Goal: Transaction & Acquisition: Purchase product/service

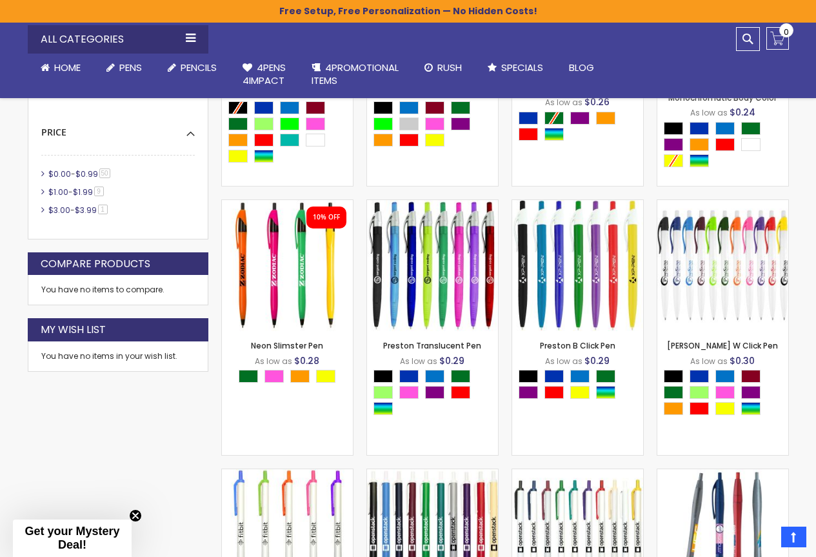
scroll to position [733, 0]
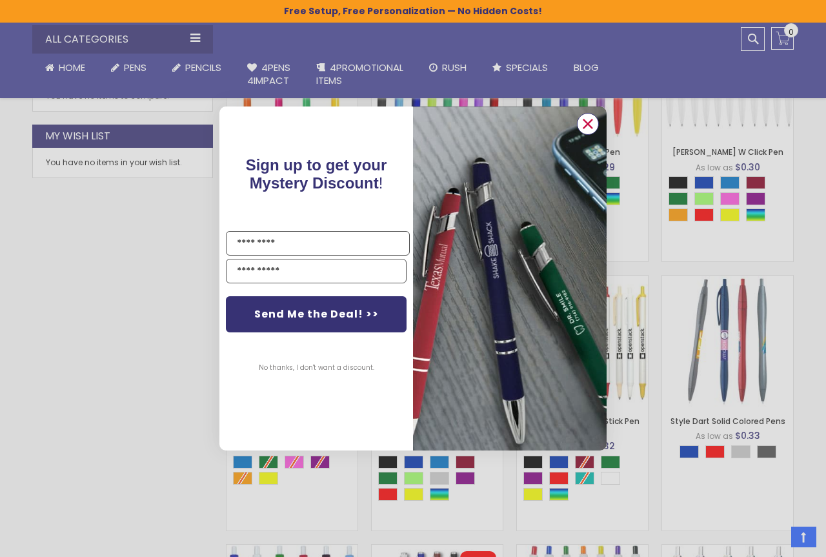
click at [583, 125] on circle "Close dialog" at bounding box center [587, 123] width 19 height 19
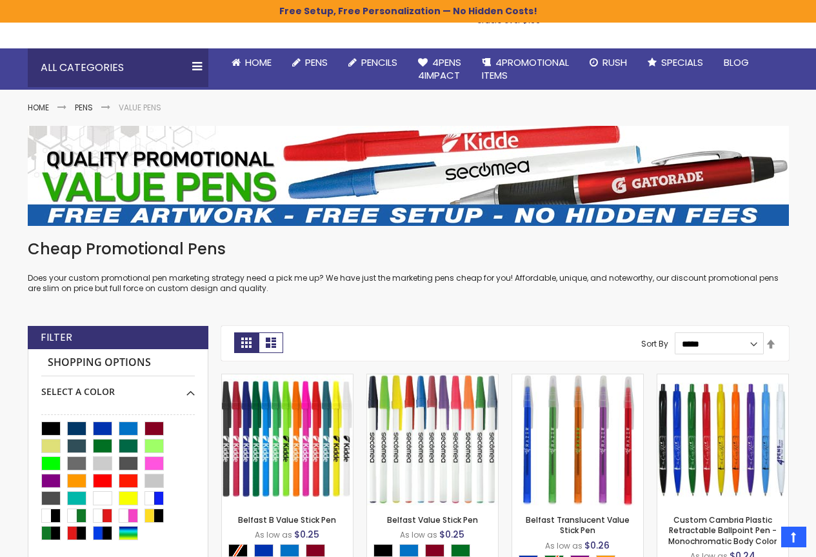
scroll to position [65, 0]
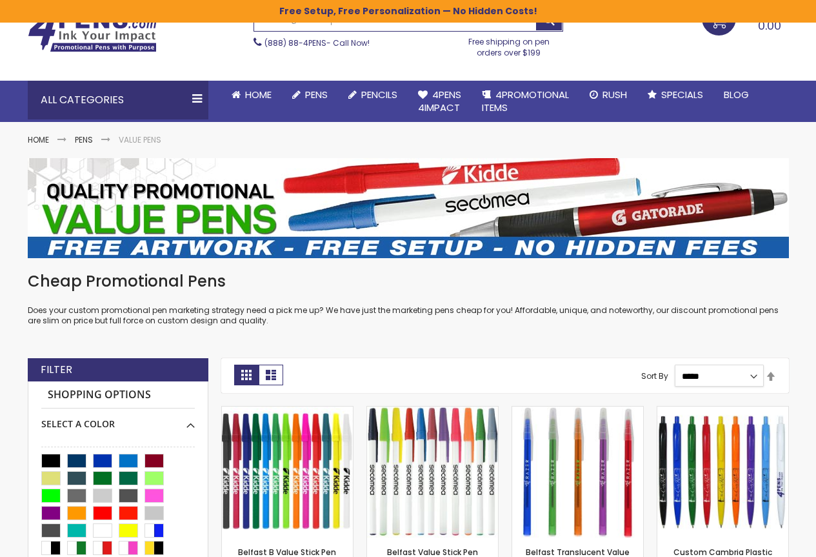
click at [693, 373] on select "**********" at bounding box center [719, 375] width 89 height 22
click at [770, 374] on link "Set Descending Direction" at bounding box center [771, 377] width 10 height 14
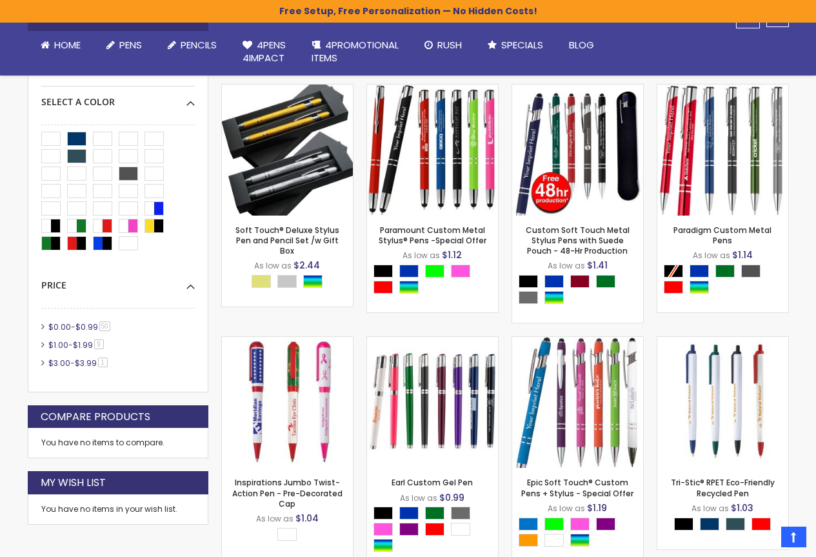
scroll to position [128, 0]
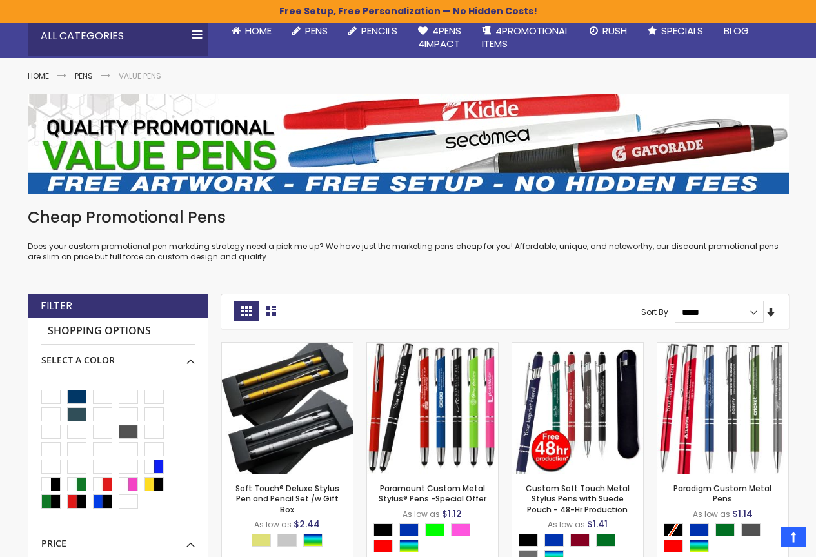
click at [771, 317] on link "Set Ascending Direction" at bounding box center [771, 313] width 10 height 14
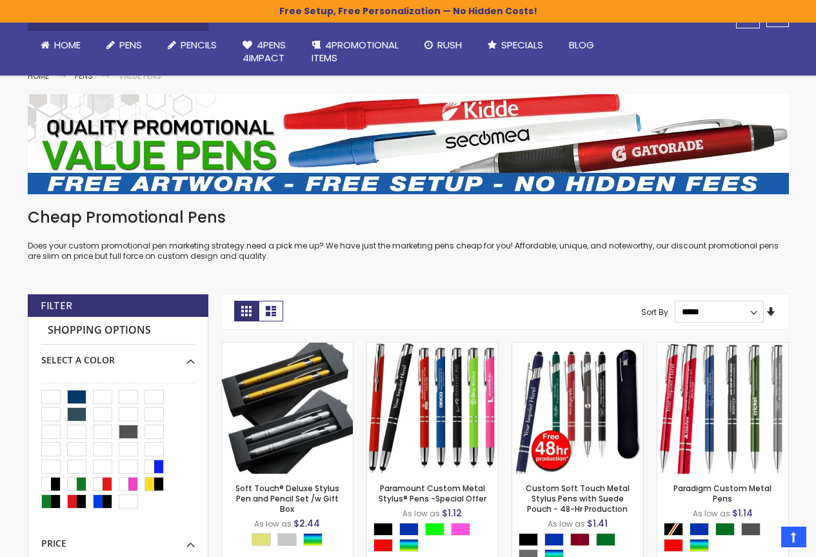
scroll to position [386, 0]
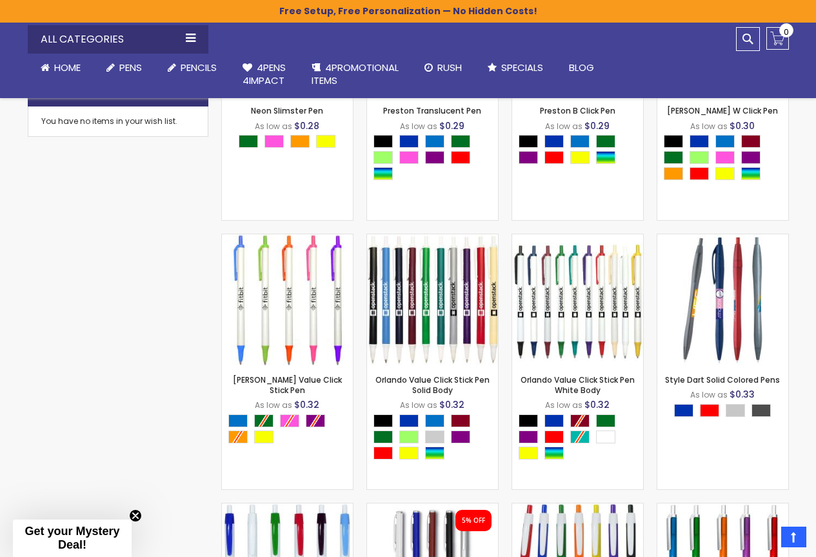
scroll to position [903, 0]
